Goal: Obtain resource: Download file/media

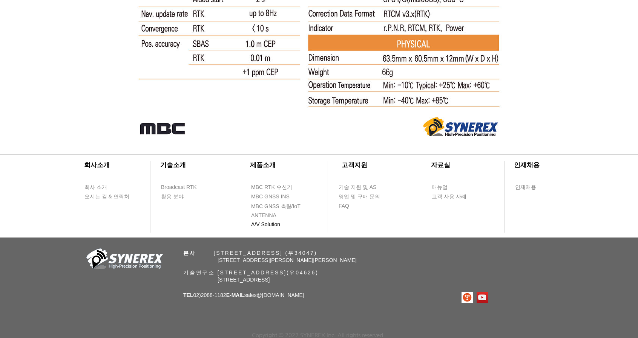
scroll to position [4906, 0]
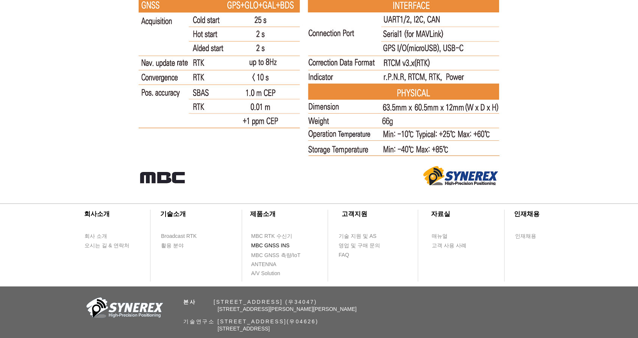
click at [281, 250] on span "MBC GNSS INS" at bounding box center [274, 246] width 46 height 9
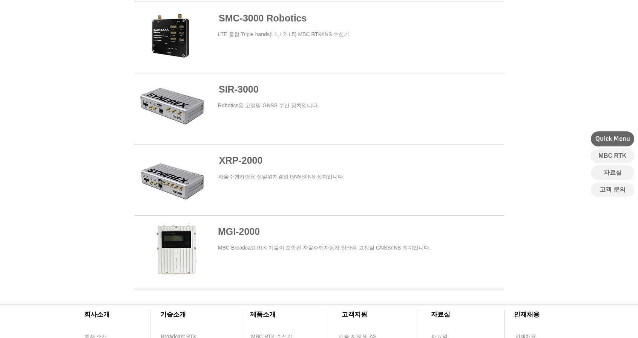
scroll to position [225, 0]
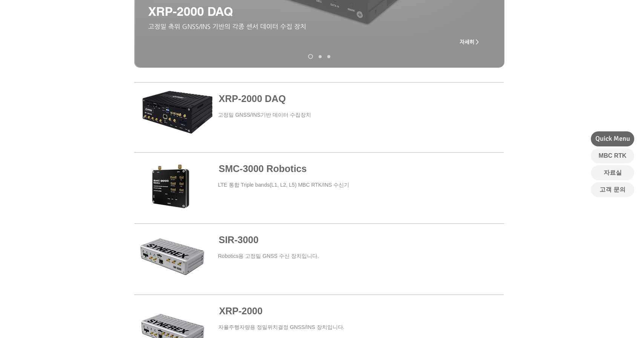
click at [247, 173] on span "SMC-3000 Robotics" at bounding box center [263, 169] width 88 height 11
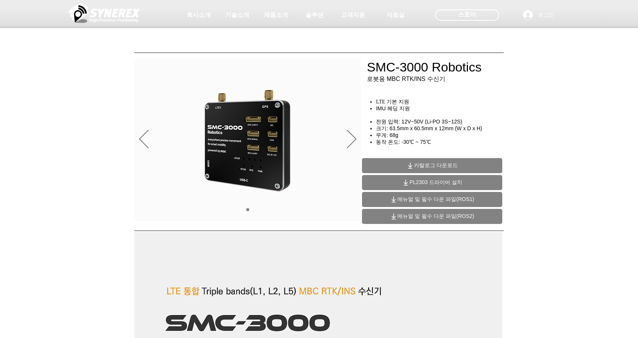
click at [429, 200] on span "메뉴얼 및 필수 다운 파일(ROS1)" at bounding box center [435, 199] width 76 height 7
click at [455, 160] on span "카탈로그 다운로드" at bounding box center [432, 165] width 140 height 15
click at [141, 144] on icon "이전" at bounding box center [143, 139] width 9 height 18
click at [145, 144] on icon "이전" at bounding box center [143, 139] width 9 height 18
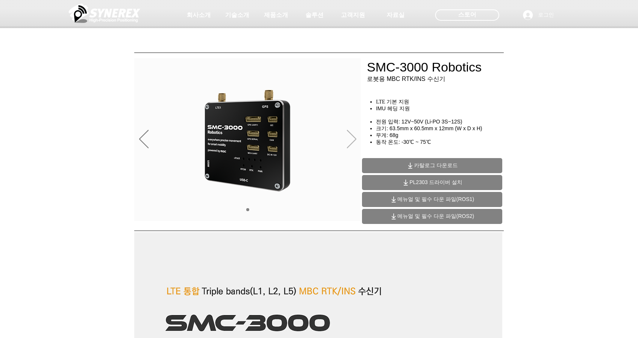
click at [355, 136] on icon "다음" at bounding box center [351, 139] width 9 height 18
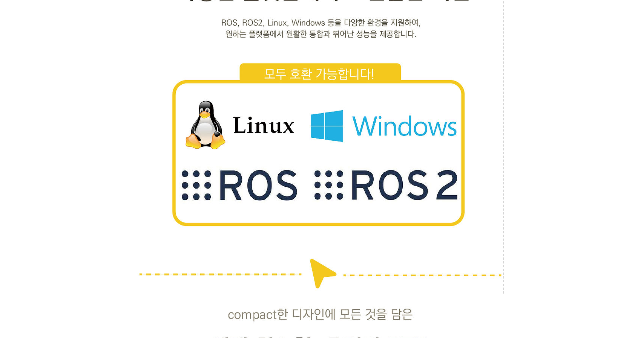
scroll to position [1539, 0]
